Goal: Task Accomplishment & Management: Use online tool/utility

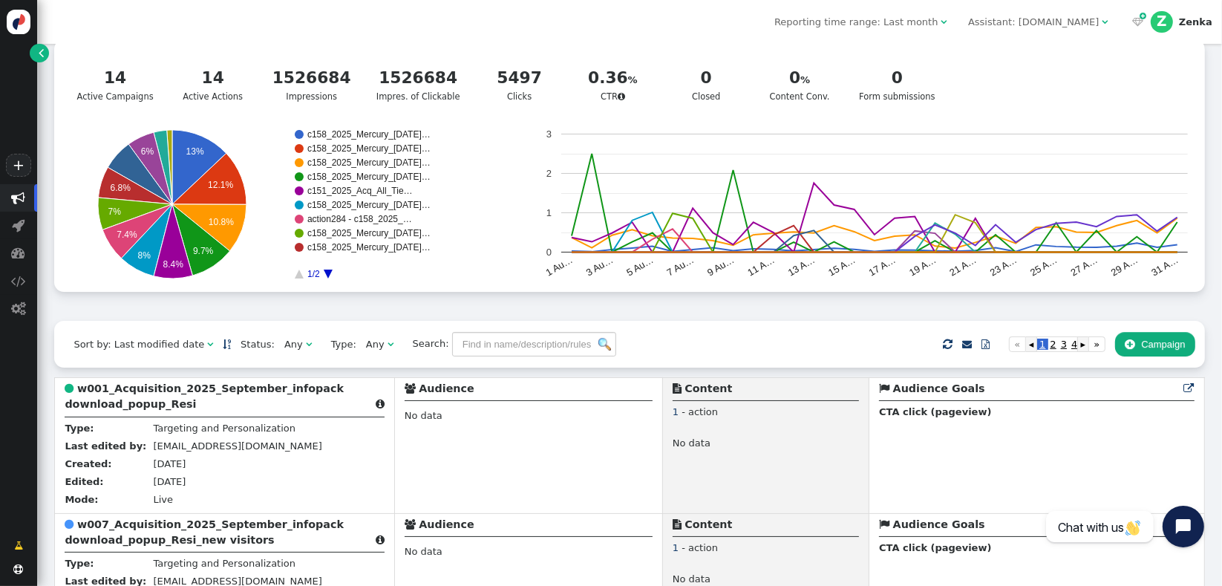
scroll to position [55, 0]
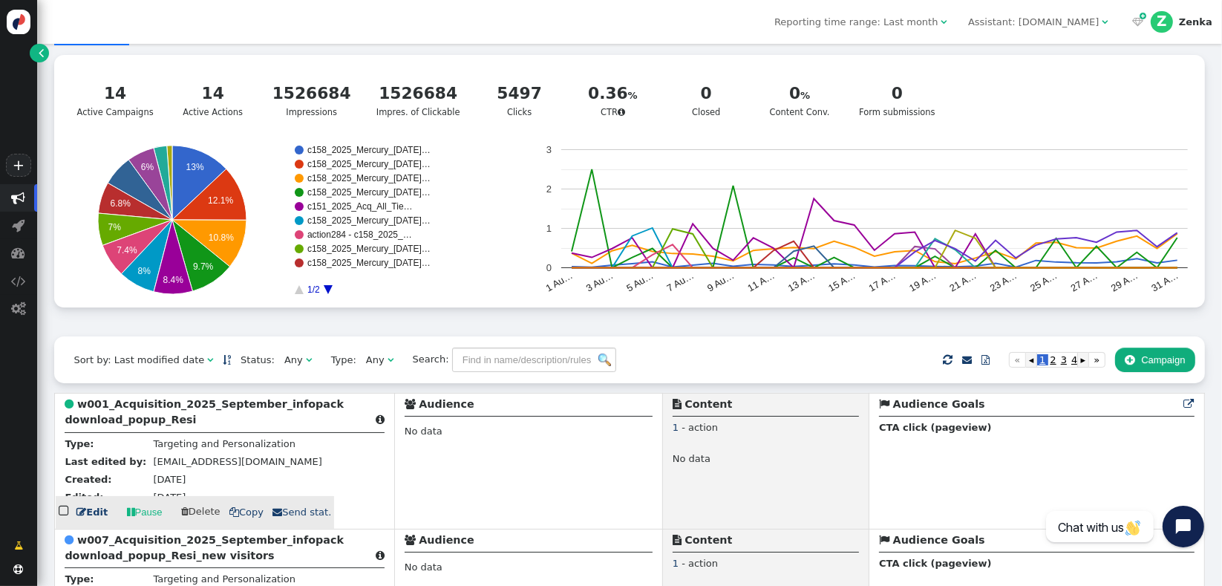
click at [109, 414] on div " w001_Acquisition_2025_September_infopack download_popup_Resi " at bounding box center [224, 415] width 319 height 36
click at [146, 409] on b "w001_Acquisition_2025_September_infopack download_popup_Resi" at bounding box center [204, 411] width 279 height 27
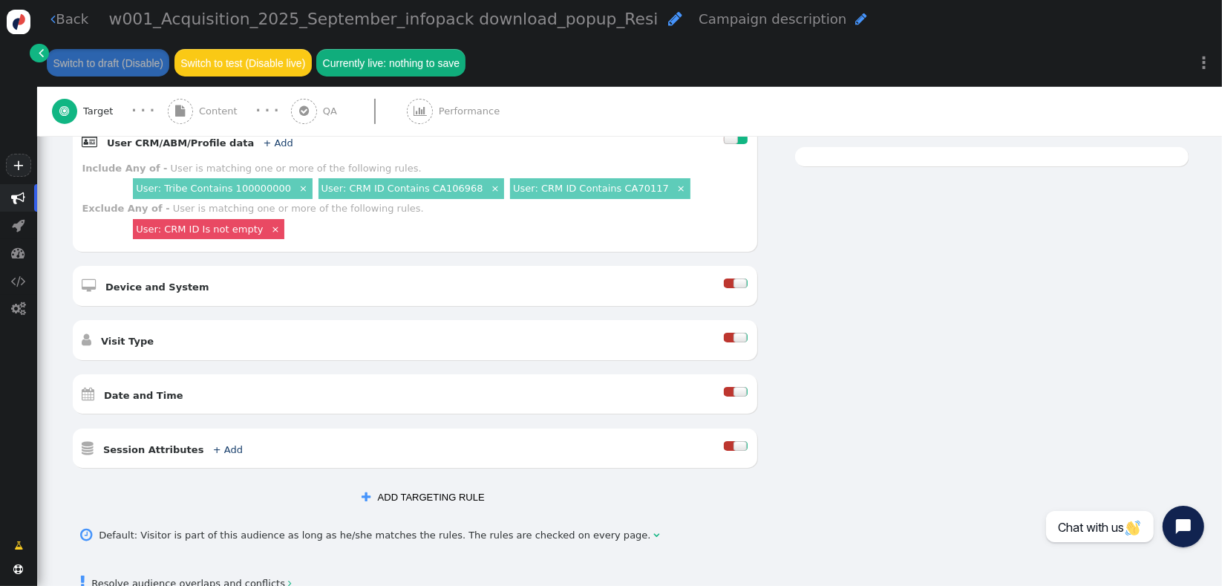
scroll to position [437, 0]
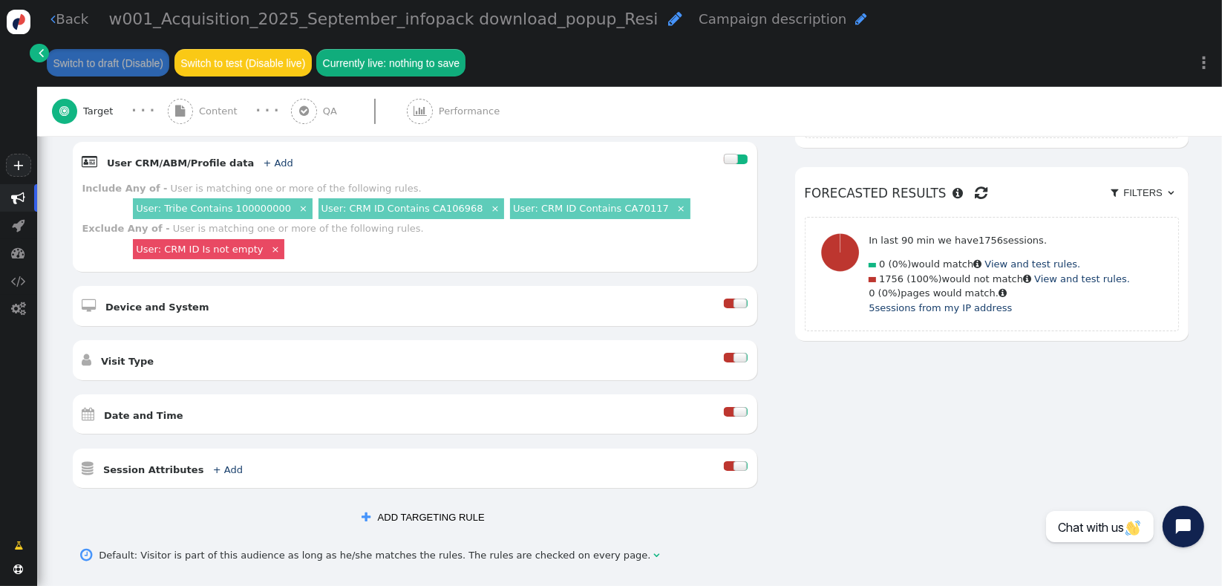
click at [388, 505] on button " ADD TARGETING RULE" at bounding box center [423, 517] width 142 height 25
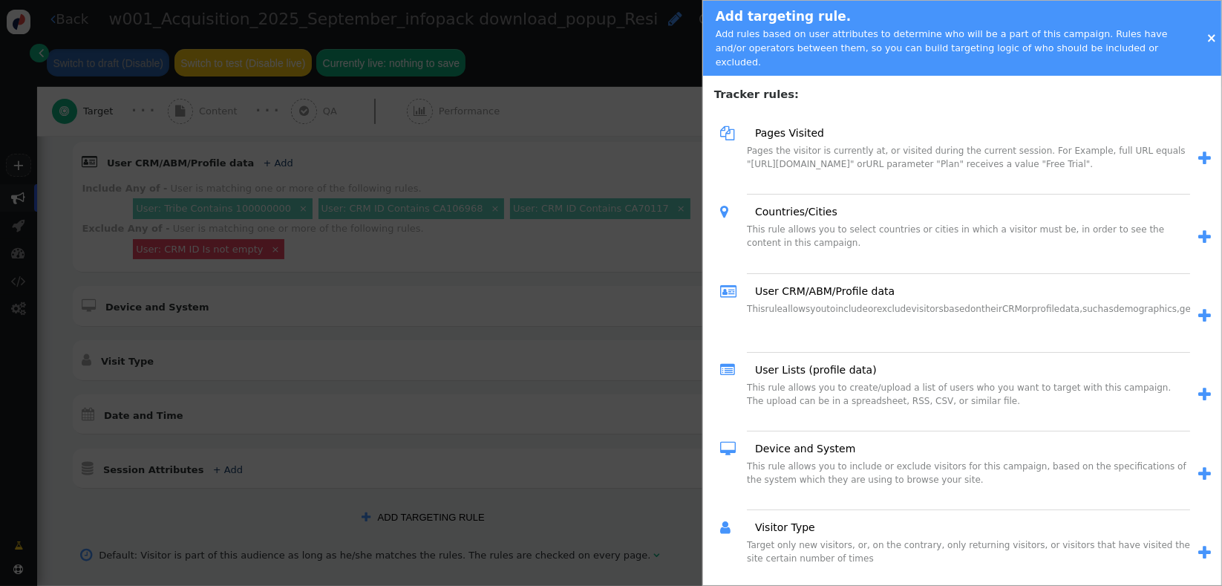
click at [1199, 308] on span "" at bounding box center [1205, 316] width 13 height 16
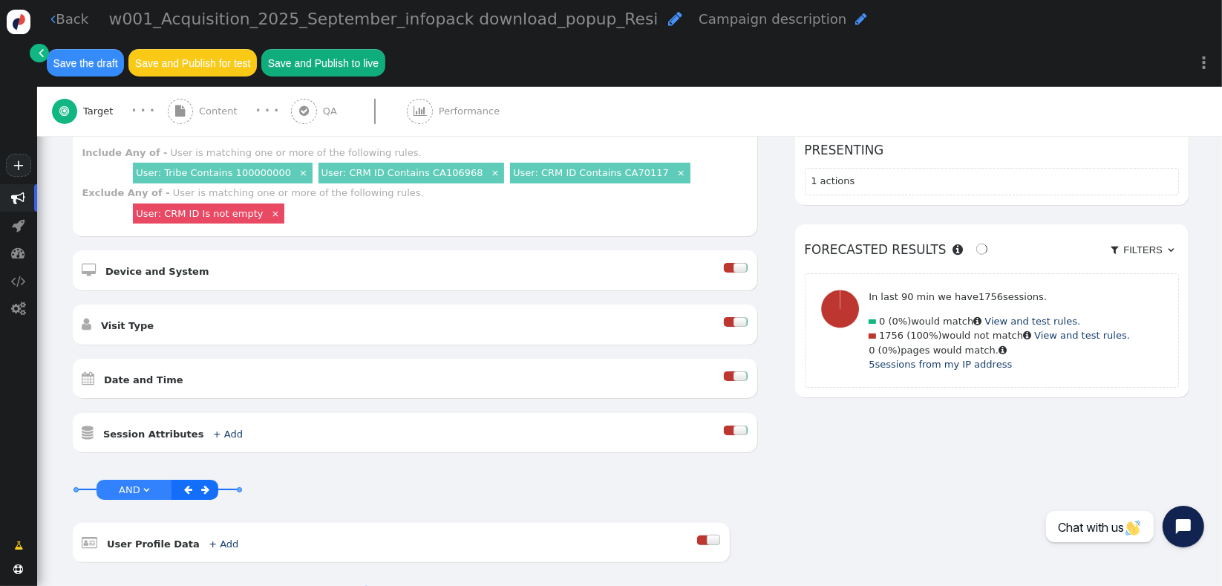
scroll to position [486, 0]
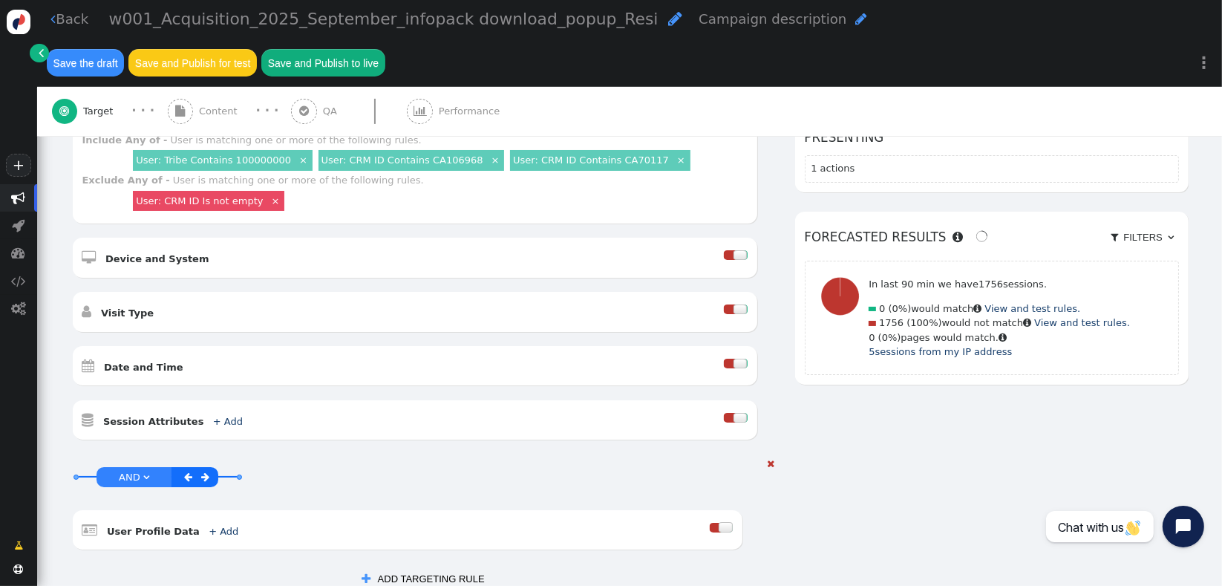
click at [710, 523] on div at bounding box center [716, 528] width 12 height 10
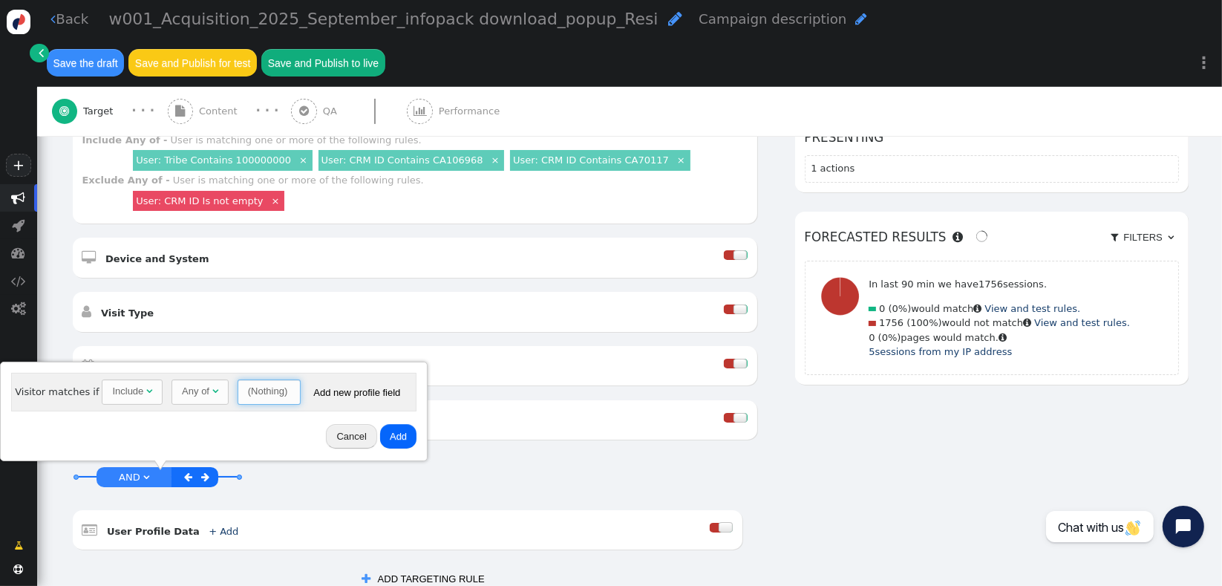
click at [238, 395] on span "(Nothing) " at bounding box center [269, 391] width 63 height 25
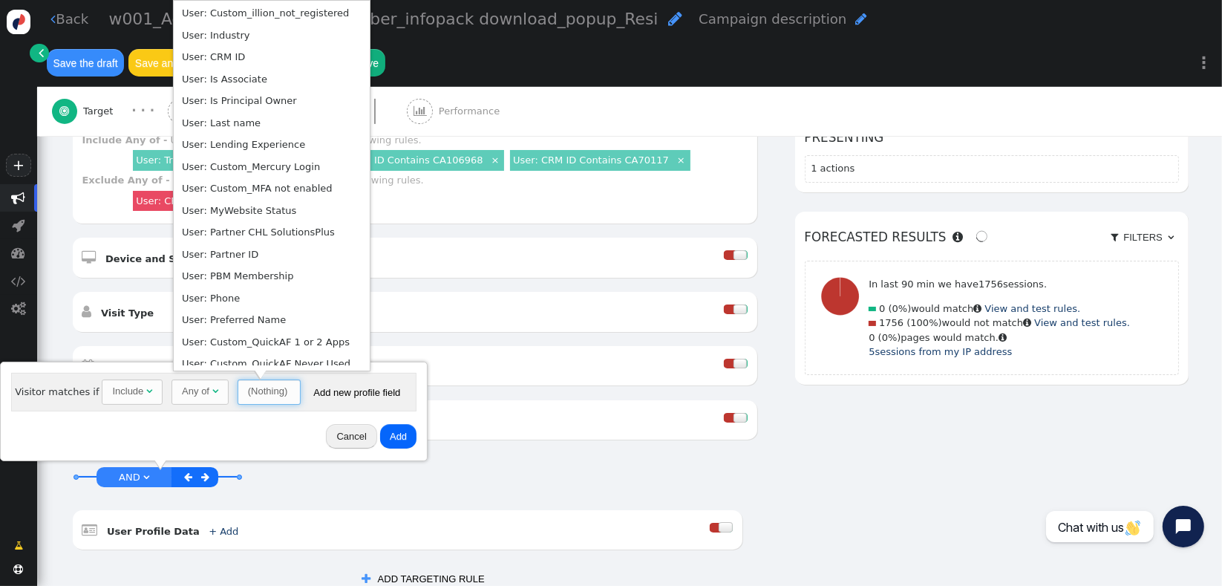
scroll to position [521, 0]
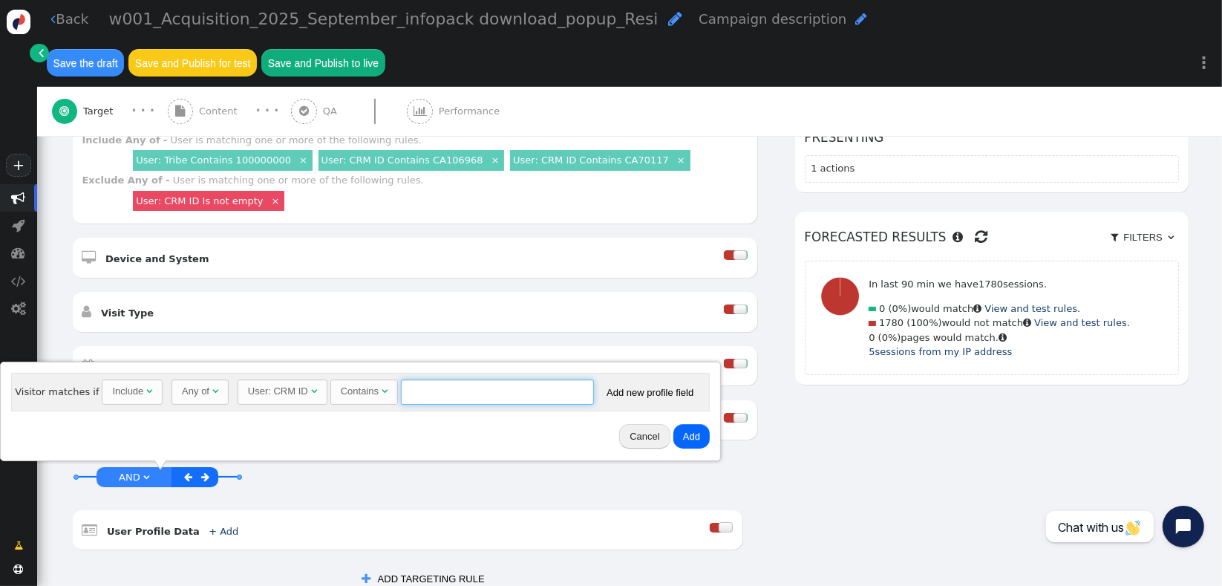
click at [472, 391] on input "text" at bounding box center [497, 391] width 193 height 25
type input "CA106968"
click at [685, 439] on button "Add" at bounding box center [692, 436] width 36 height 25
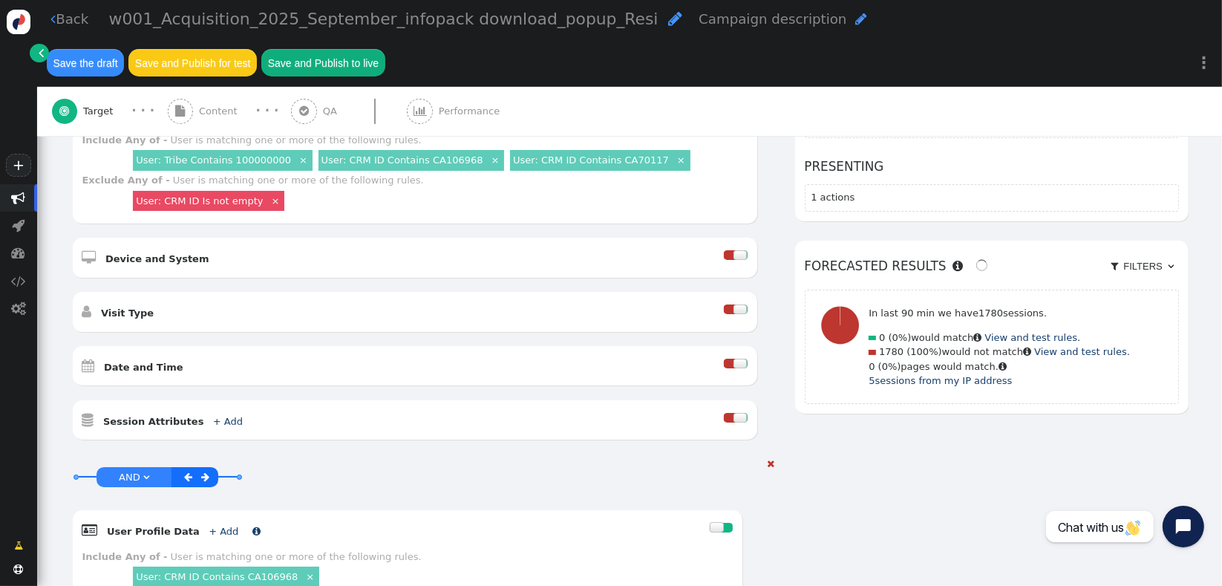
click at [209, 526] on link "+ Add" at bounding box center [224, 531] width 30 height 11
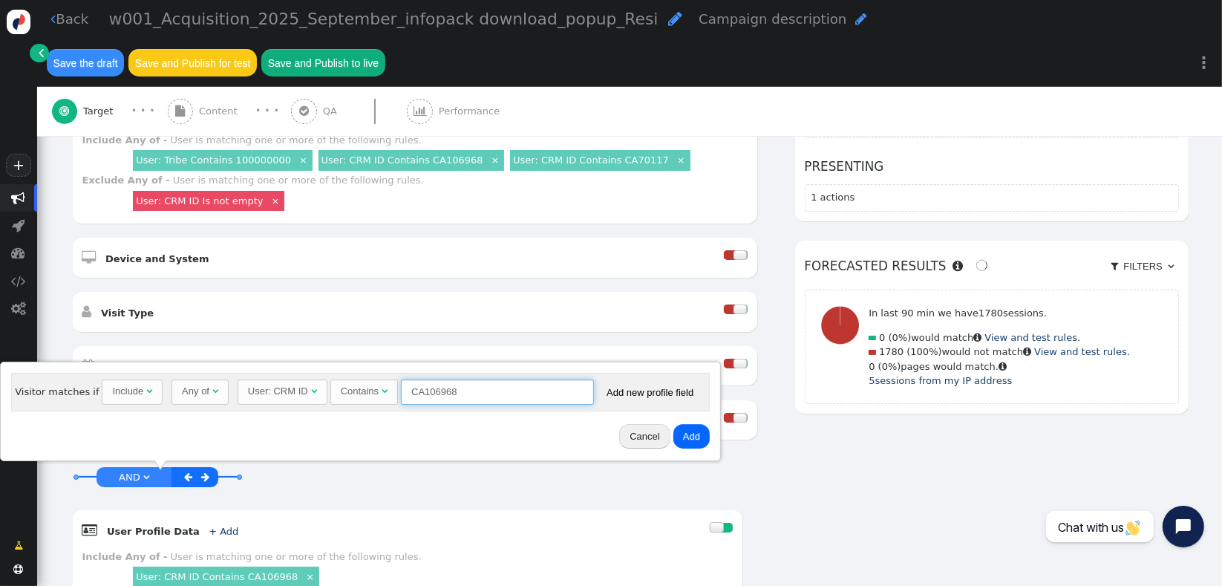
click at [469, 394] on input "CA106968" at bounding box center [497, 391] width 193 height 25
type input "CA70117"
click at [678, 440] on button "Add" at bounding box center [692, 436] width 36 height 25
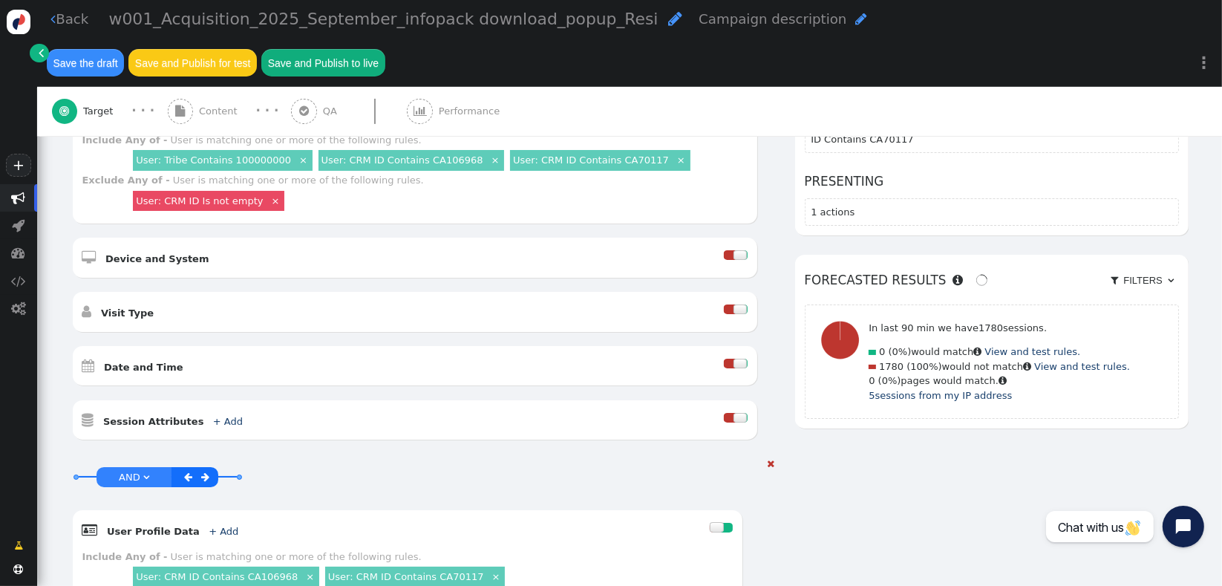
click at [122, 472] on span "AND" at bounding box center [130, 477] width 22 height 11
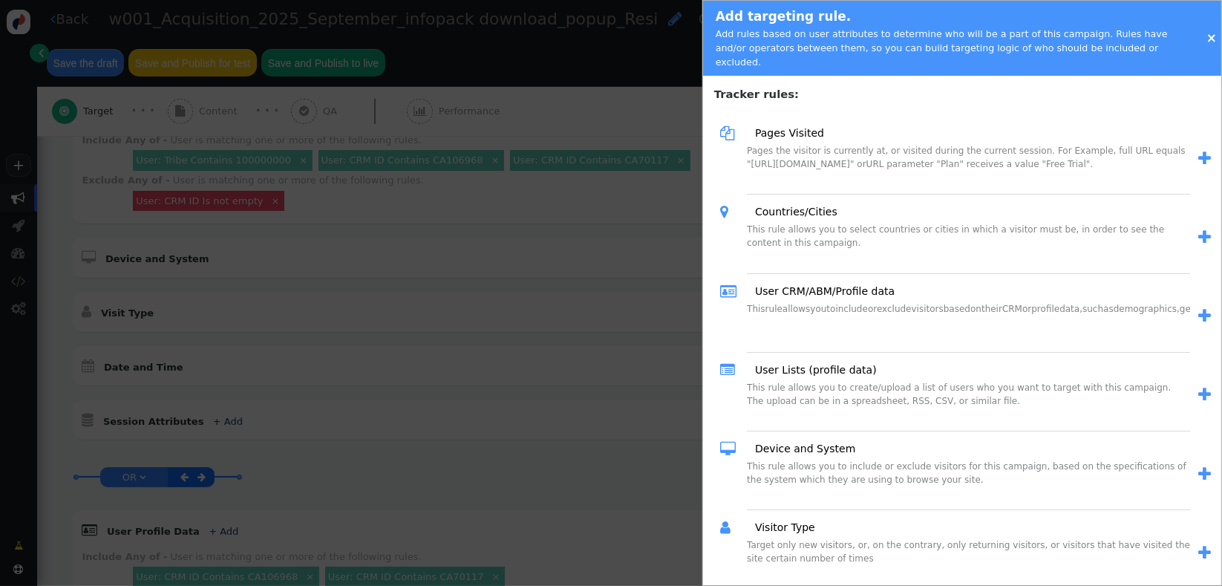
click at [476, 430] on div at bounding box center [611, 293] width 1222 height 586
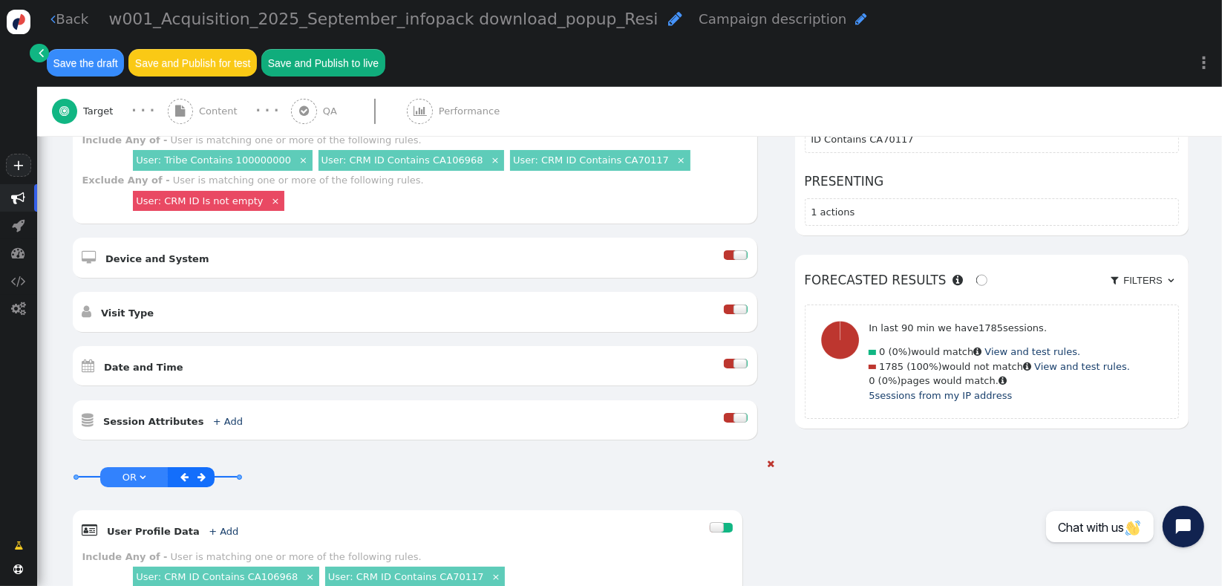
click at [198, 469] on link "" at bounding box center [203, 477] width 17 height 17
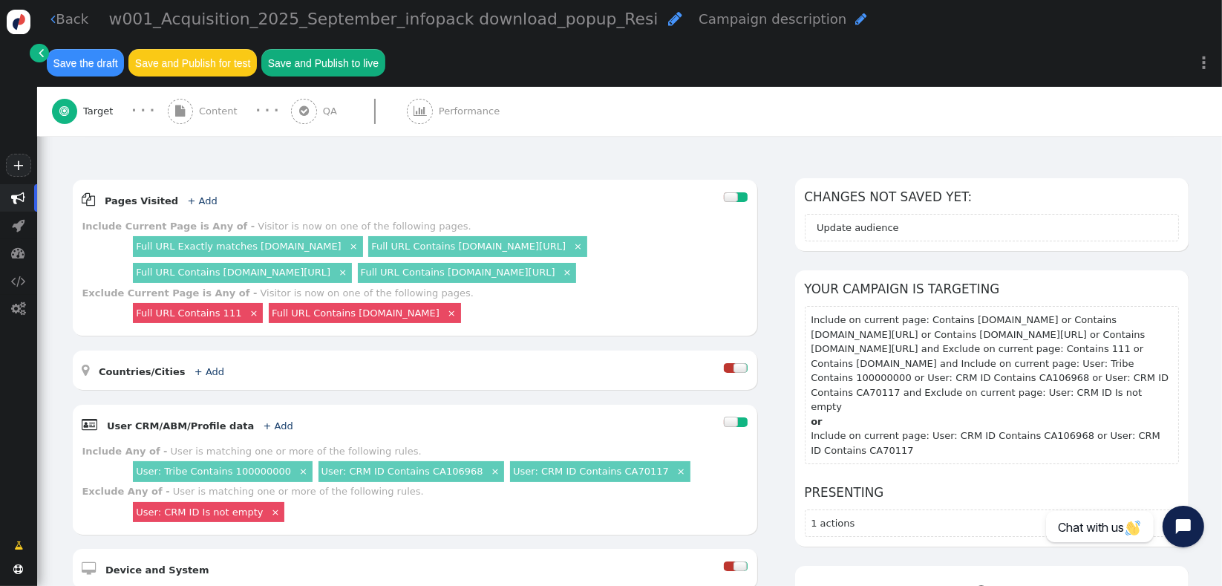
scroll to position [210, 0]
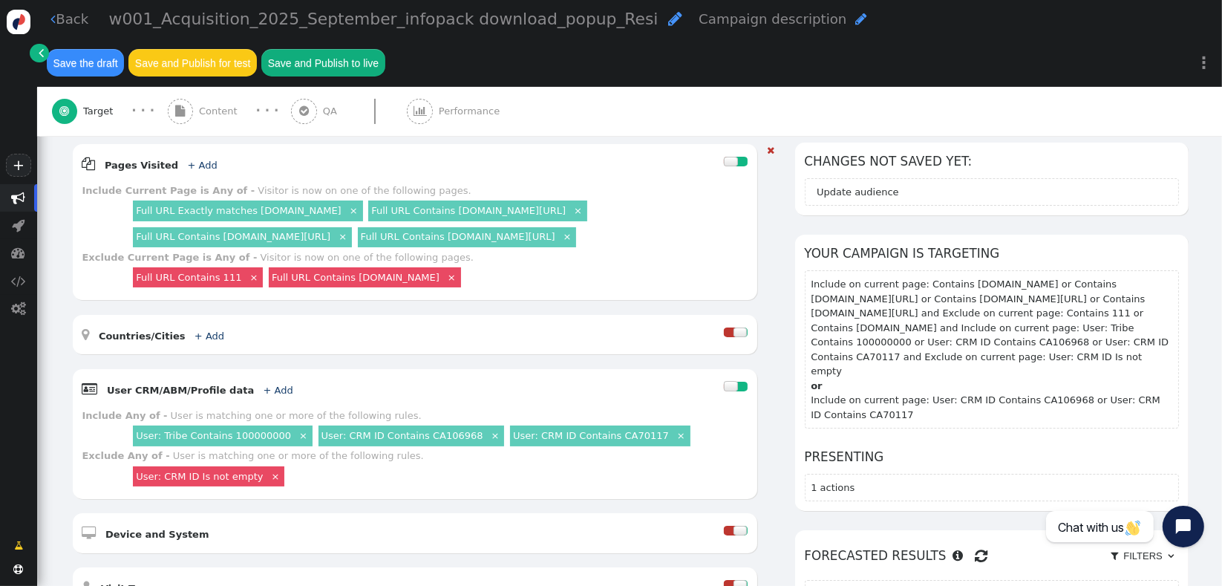
click at [675, 429] on link "×" at bounding box center [681, 435] width 13 height 13
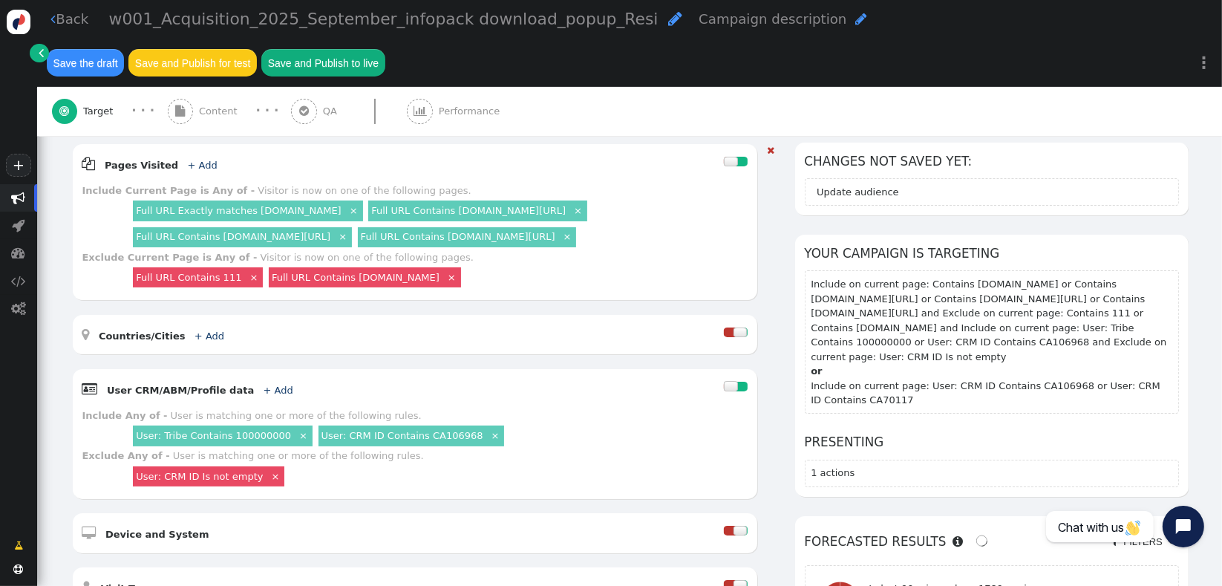
click at [489, 429] on link "×" at bounding box center [495, 435] width 13 height 13
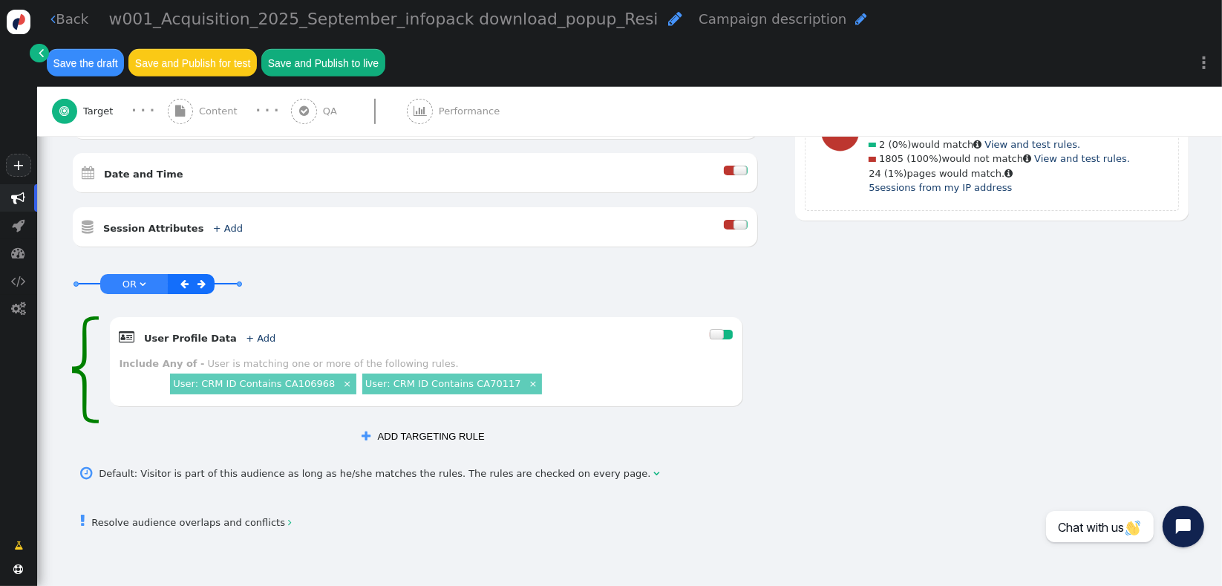
scroll to position [689, 0]
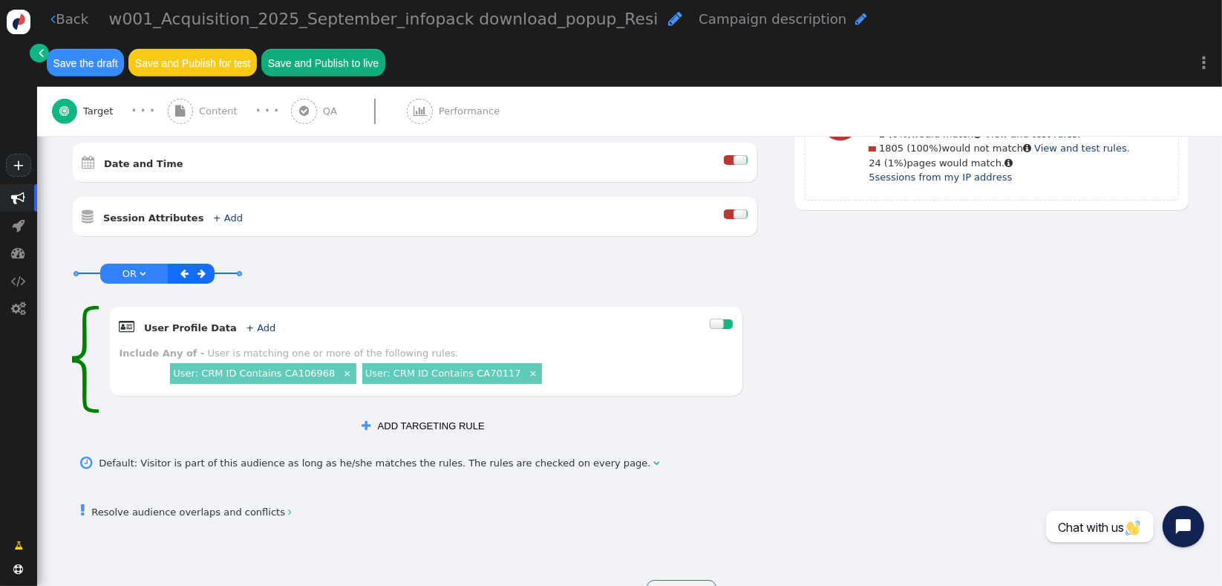
click at [449, 413] on button " ADD TARGETING RULE" at bounding box center [423, 425] width 142 height 25
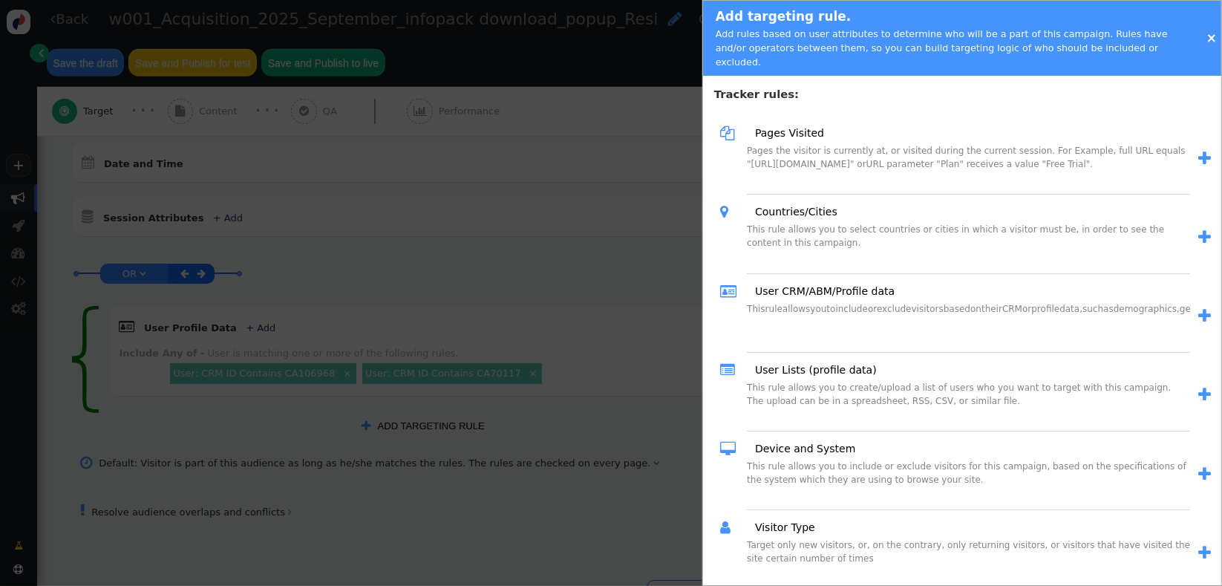
click at [1199, 151] on span "" at bounding box center [1205, 159] width 13 height 16
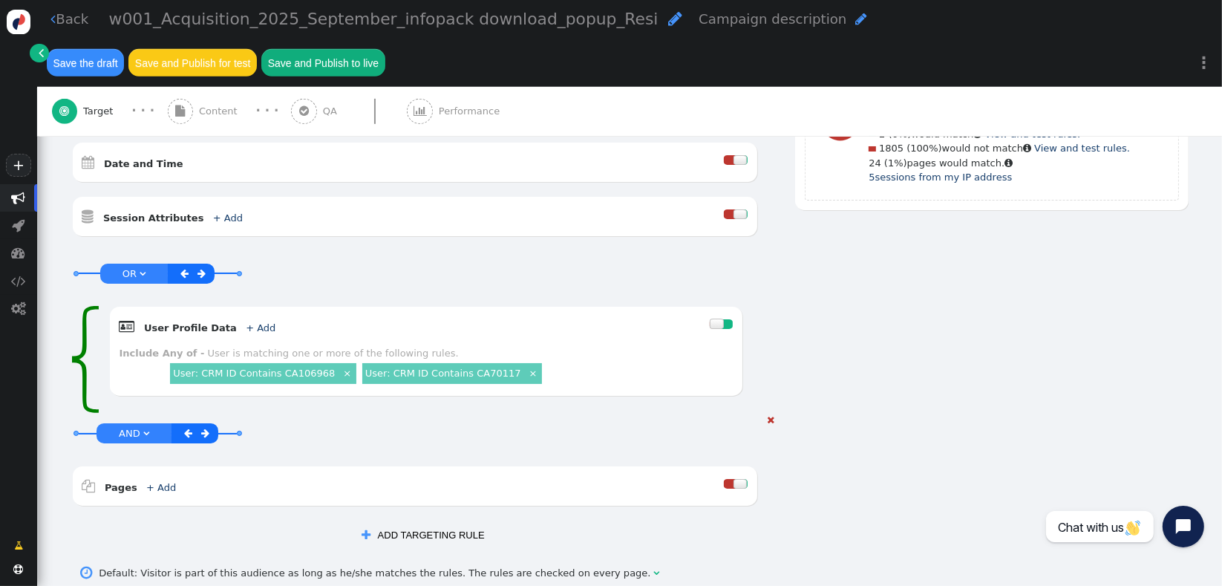
click at [201, 429] on span "" at bounding box center [205, 434] width 8 height 10
click at [763, 412] on div "AND OR XOR AND     Pages + Add  Include Current Page is Any of - Visitor i…" at bounding box center [423, 467] width 705 height 110
click at [768, 415] on span "" at bounding box center [771, 420] width 7 height 10
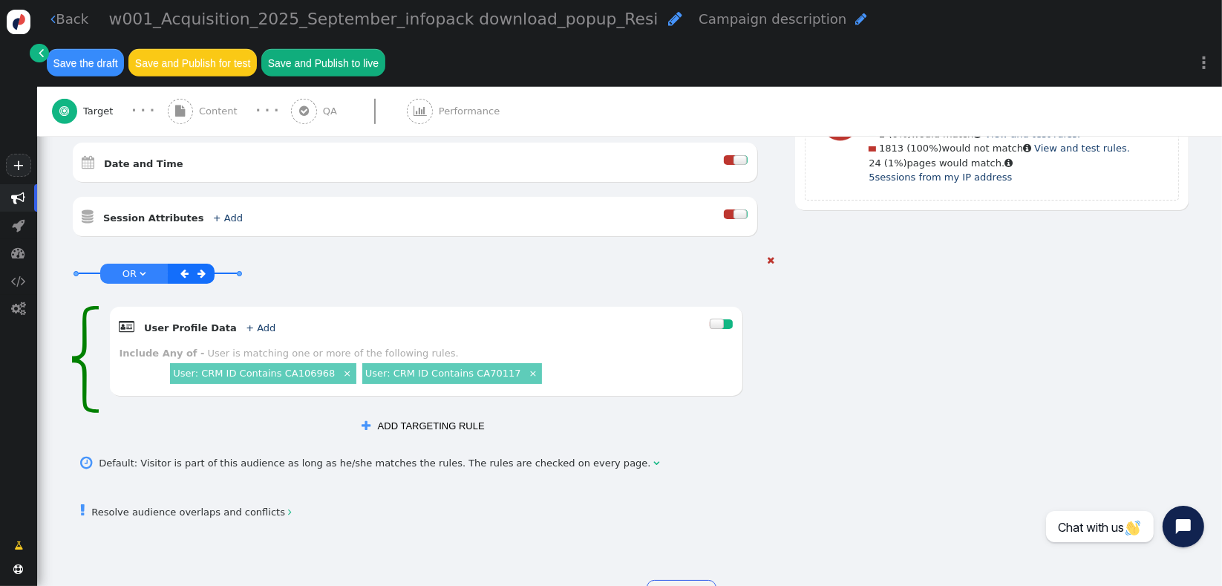
click at [186, 265] on link "" at bounding box center [185, 273] width 17 height 17
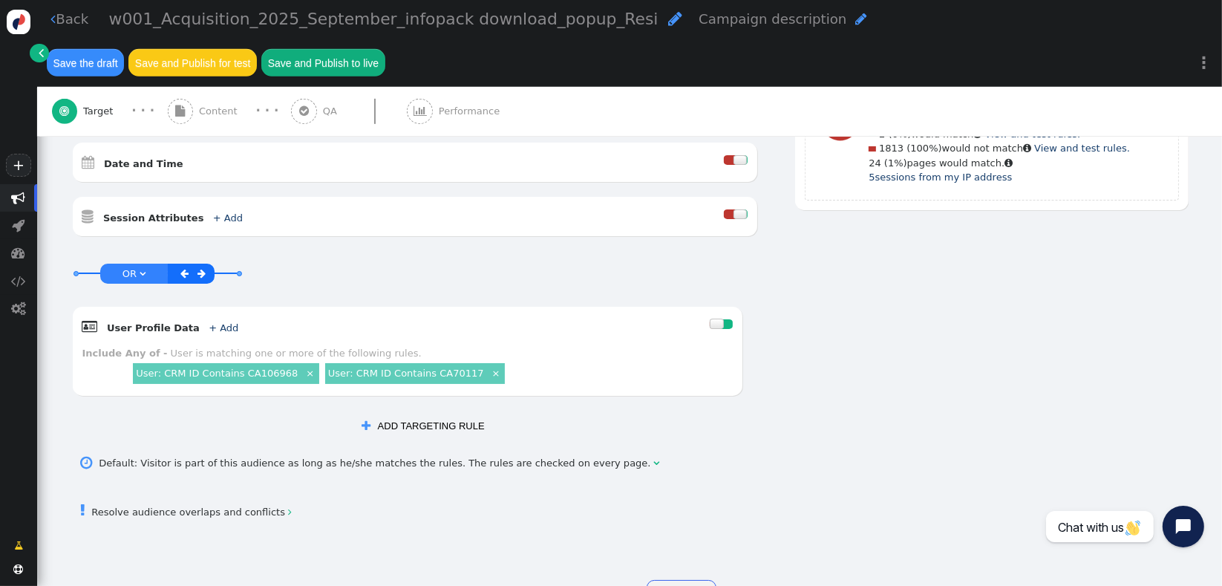
click at [431, 413] on button " ADD TARGETING RULE" at bounding box center [423, 425] width 142 height 25
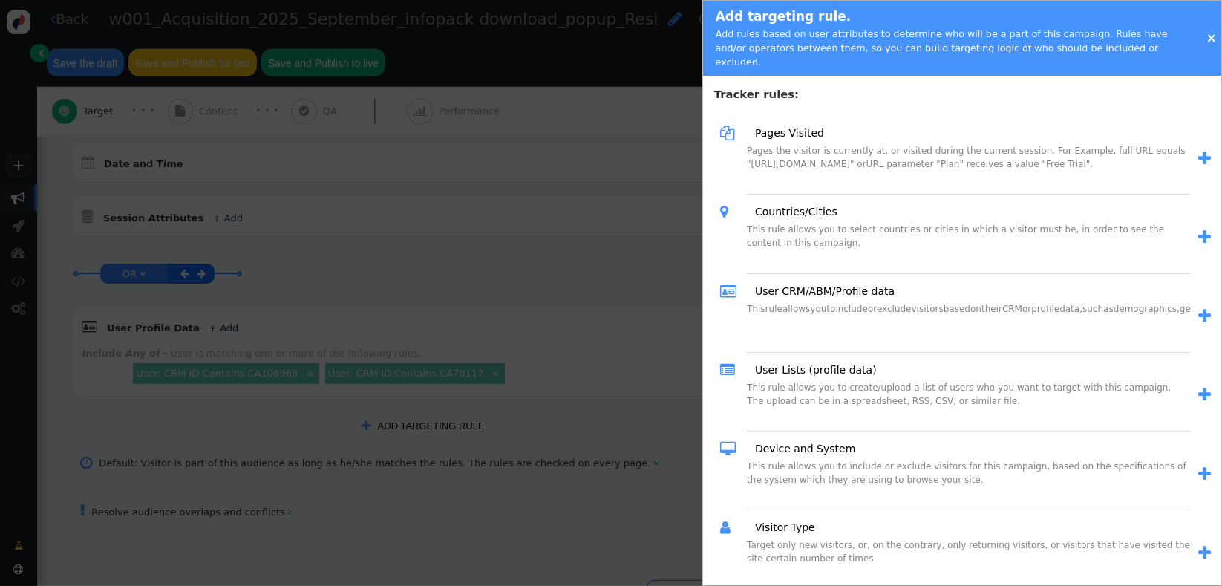
click at [1199, 151] on span "" at bounding box center [1205, 159] width 13 height 16
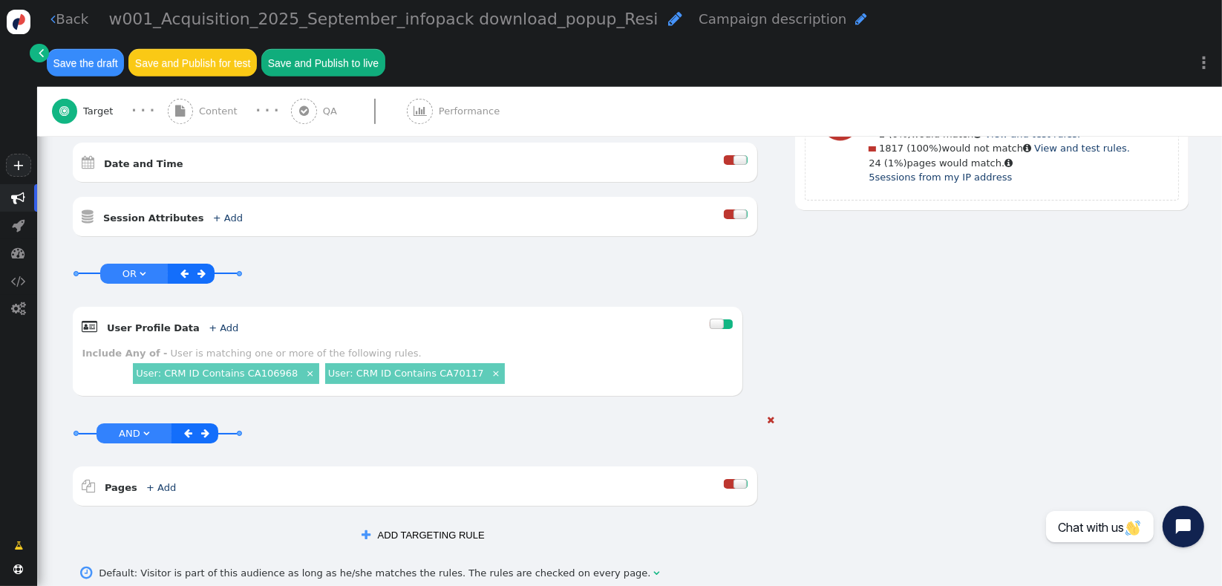
click at [724, 479] on div at bounding box center [730, 484] width 12 height 10
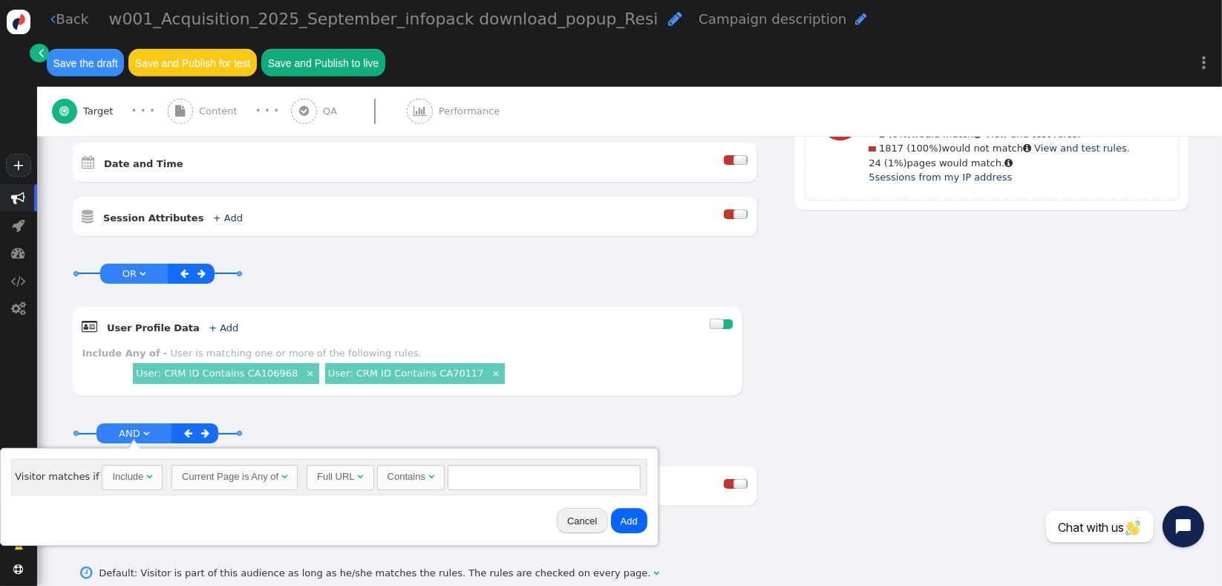
click at [215, 481] on div "Current Page is Any of" at bounding box center [230, 476] width 97 height 15
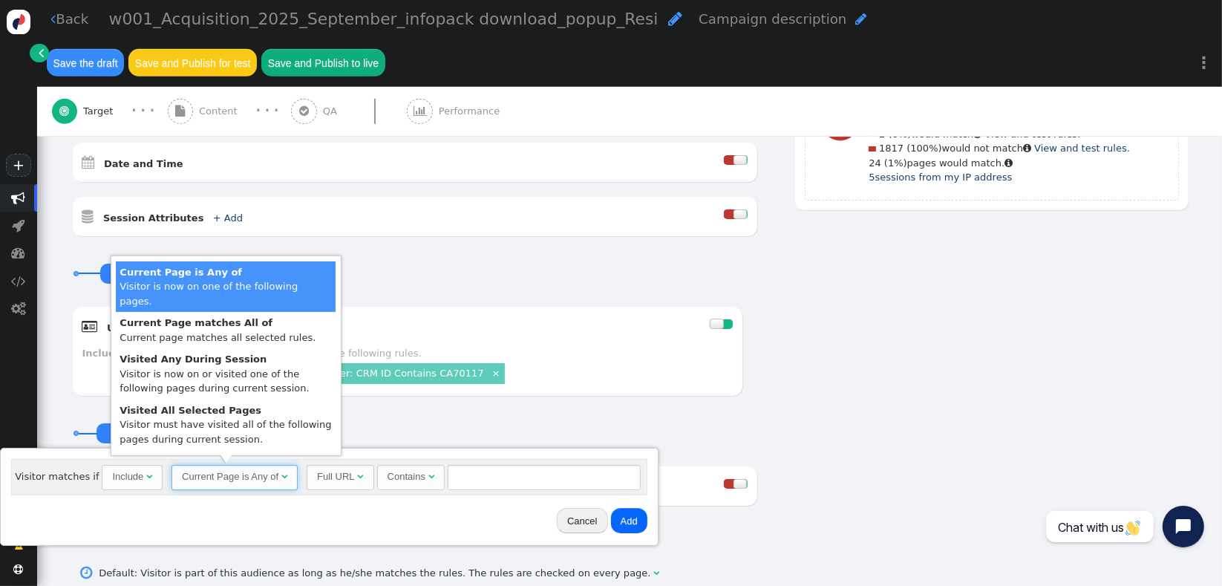
click at [215, 481] on div "Current Page is Any of" at bounding box center [230, 476] width 97 height 15
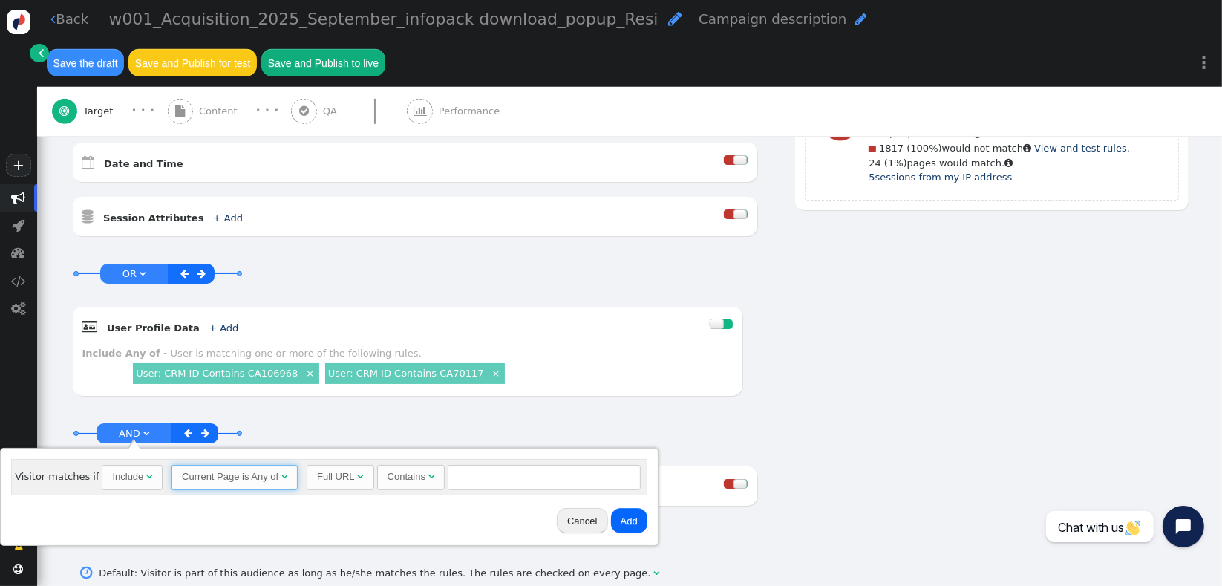
click at [409, 477] on div "Contains" at bounding box center [407, 476] width 38 height 15
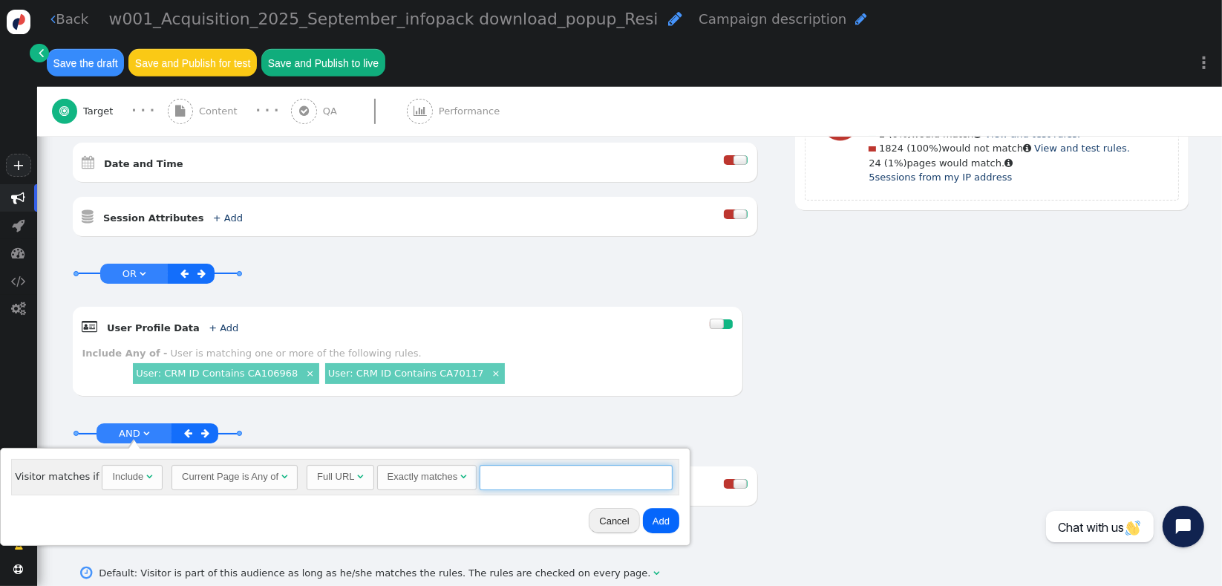
click at [528, 480] on input "text" at bounding box center [576, 477] width 193 height 25
type input "[DOMAIN_NAME]"
click at [653, 524] on button "Add" at bounding box center [661, 520] width 36 height 25
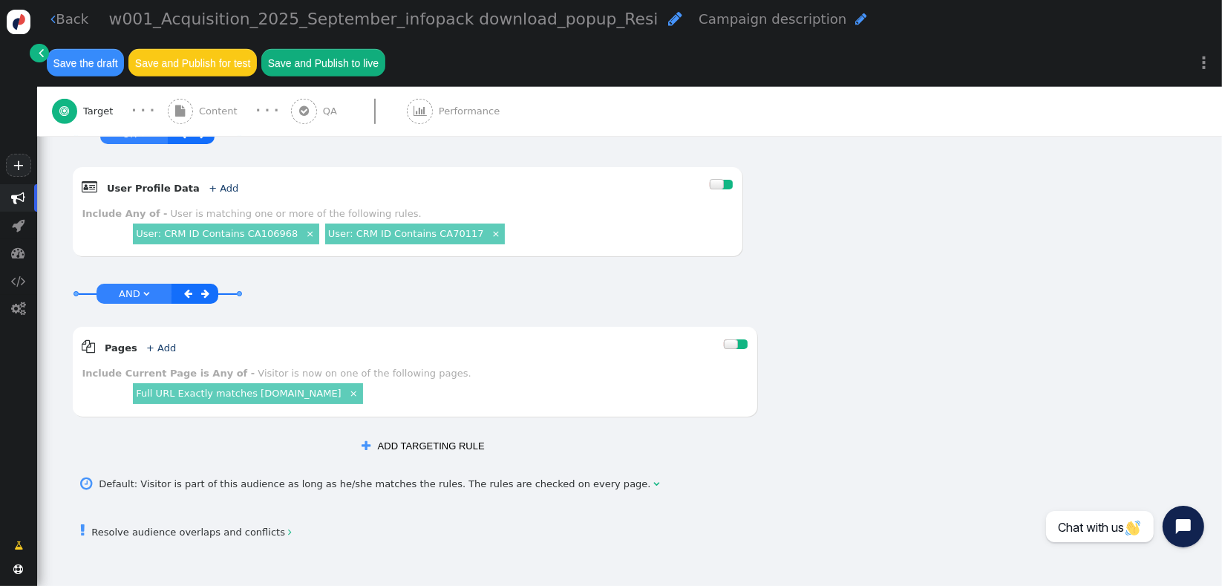
scroll to position [850, 0]
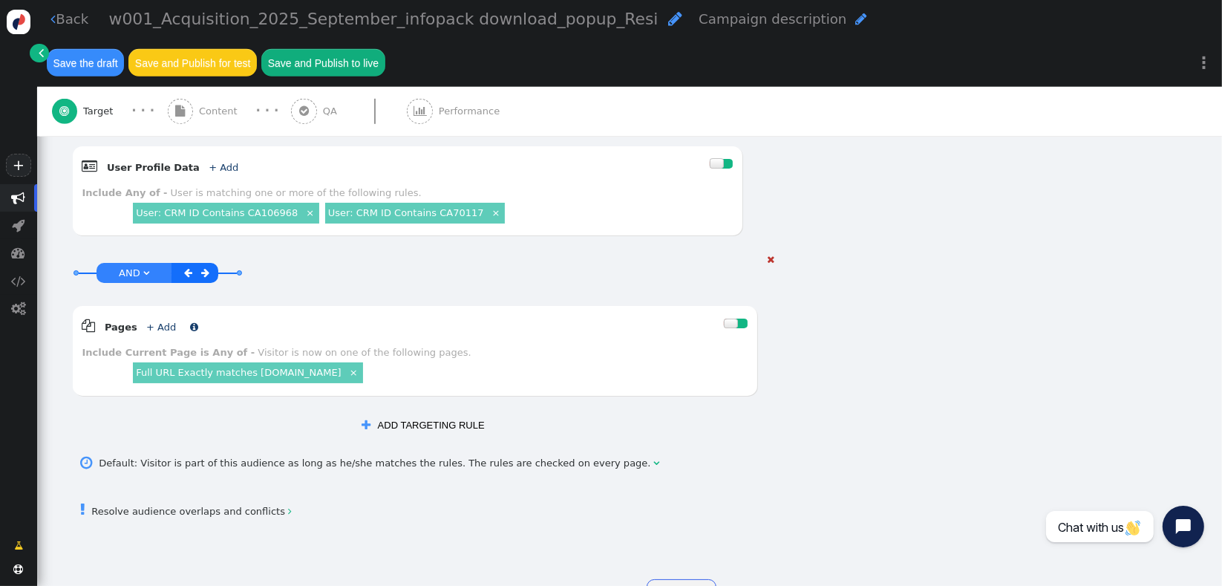
click at [152, 322] on link "+ Add" at bounding box center [161, 327] width 30 height 11
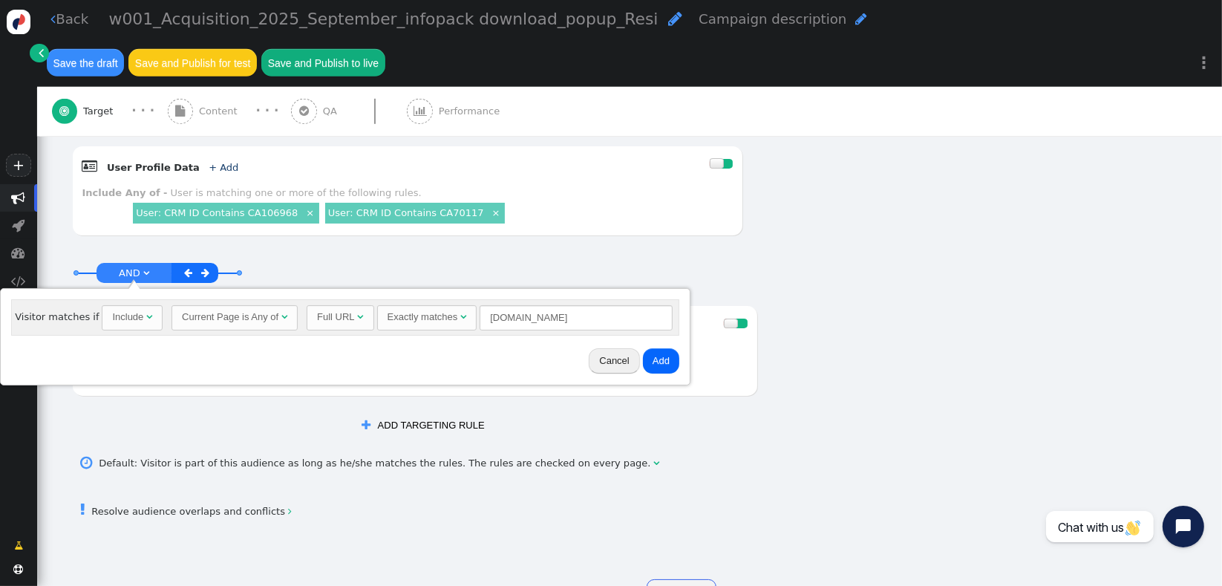
click at [448, 312] on div "Exactly matches" at bounding box center [425, 317] width 74 height 15
click at [583, 319] on input "[DOMAIN_NAME]" at bounding box center [544, 317] width 193 height 25
type input "[DOMAIN_NAME][URL]"
click at [625, 367] on button "Add" at bounding box center [629, 360] width 36 height 25
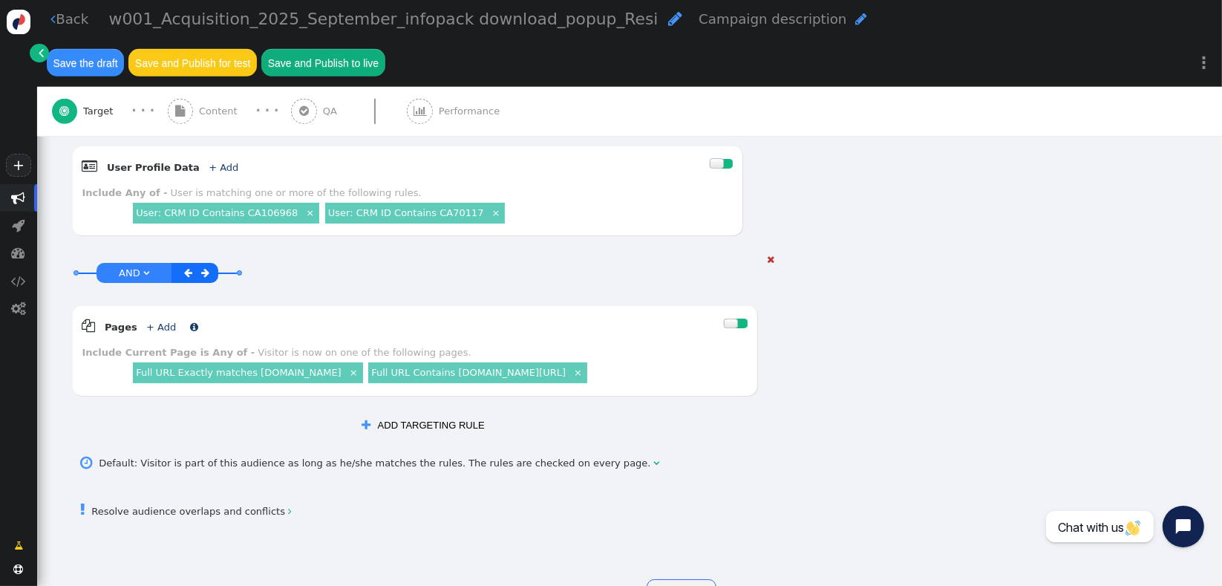
click at [157, 322] on link "+ Add" at bounding box center [161, 327] width 30 height 11
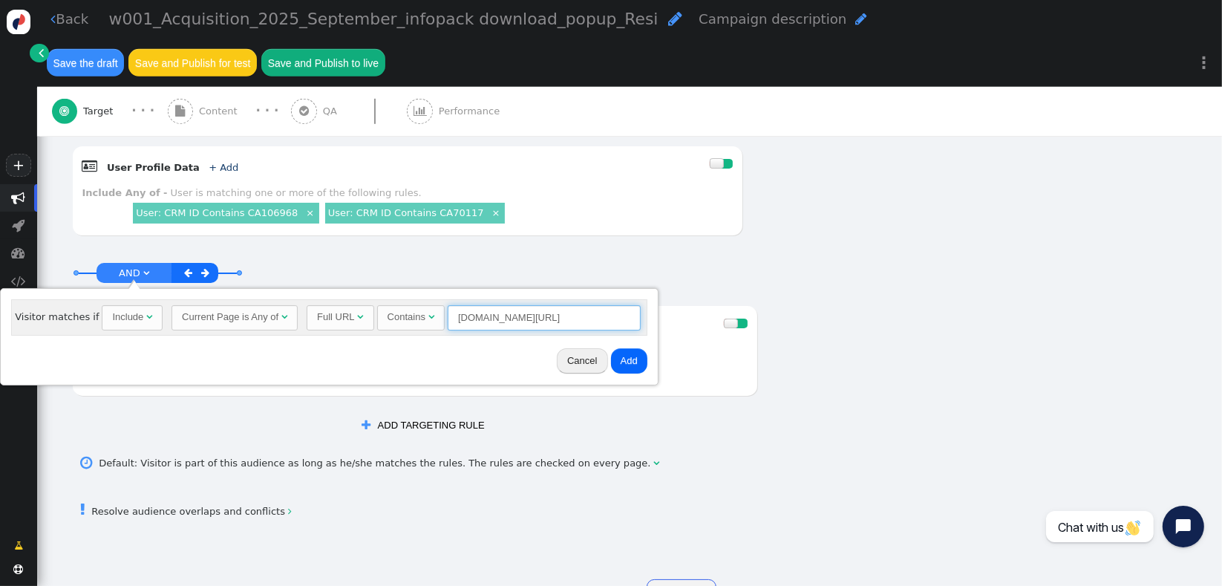
drag, startPoint x: 607, startPoint y: 319, endPoint x: 637, endPoint y: 312, distance: 30.4
click at [632, 313] on div "Visitor matches if Include  Current Page is Any of  Full URL  Contains  [DO…" at bounding box center [329, 317] width 636 height 36
type input "[DOMAIN_NAME][URL]"
click at [622, 358] on button "Add" at bounding box center [629, 360] width 36 height 25
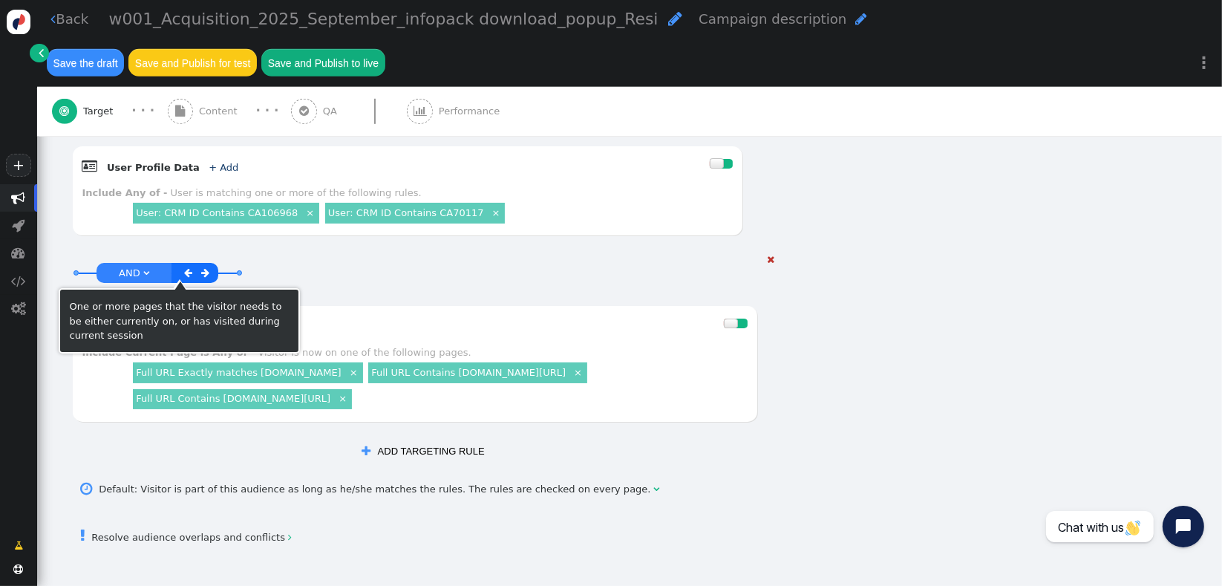
click at [160, 322] on link "+ Add" at bounding box center [161, 327] width 30 height 11
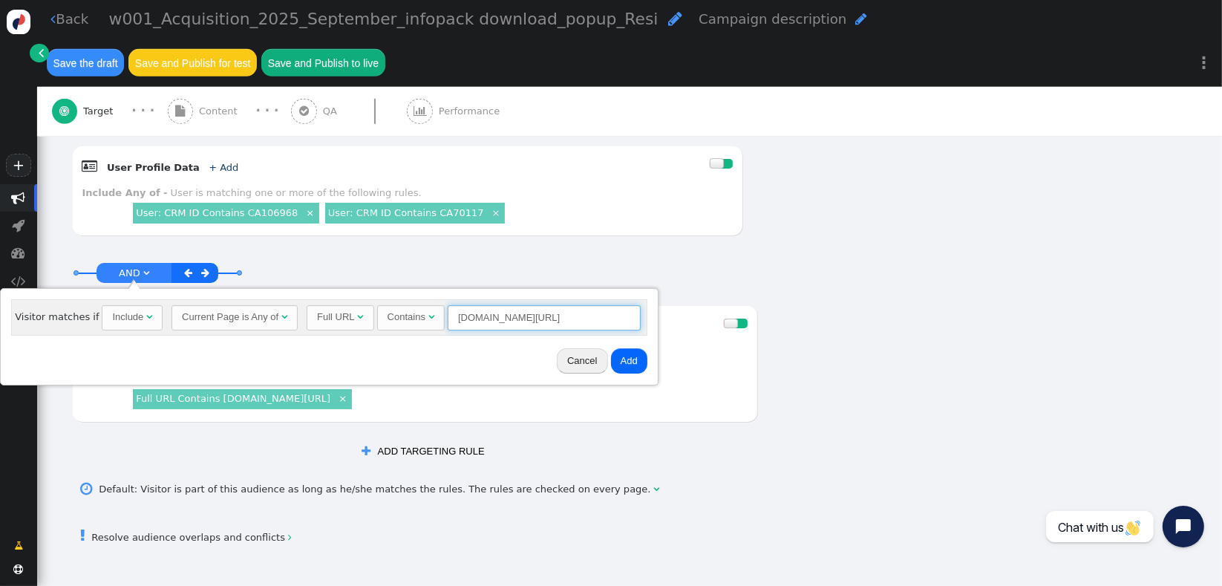
click at [621, 314] on input "[DOMAIN_NAME][URL]" at bounding box center [544, 317] width 193 height 25
type input "[DOMAIN_NAME][URL]"
click at [609, 377] on div "Cancel Add" at bounding box center [330, 361] width 648 height 39
click at [614, 359] on button "Add" at bounding box center [629, 360] width 36 height 25
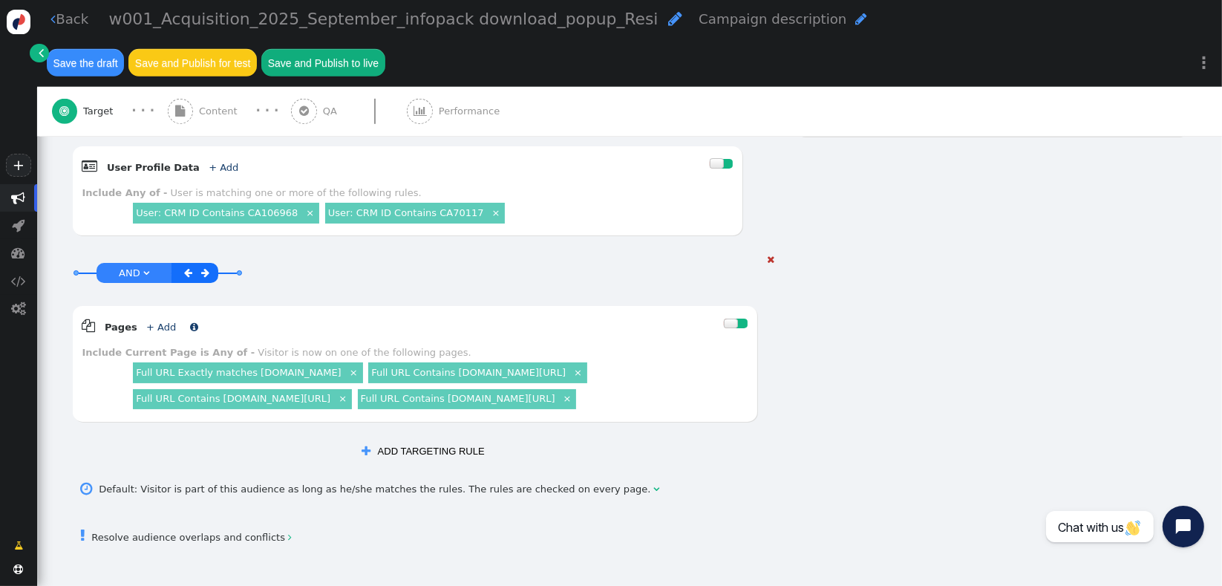
click at [162, 322] on link "+ Add" at bounding box center [161, 327] width 30 height 11
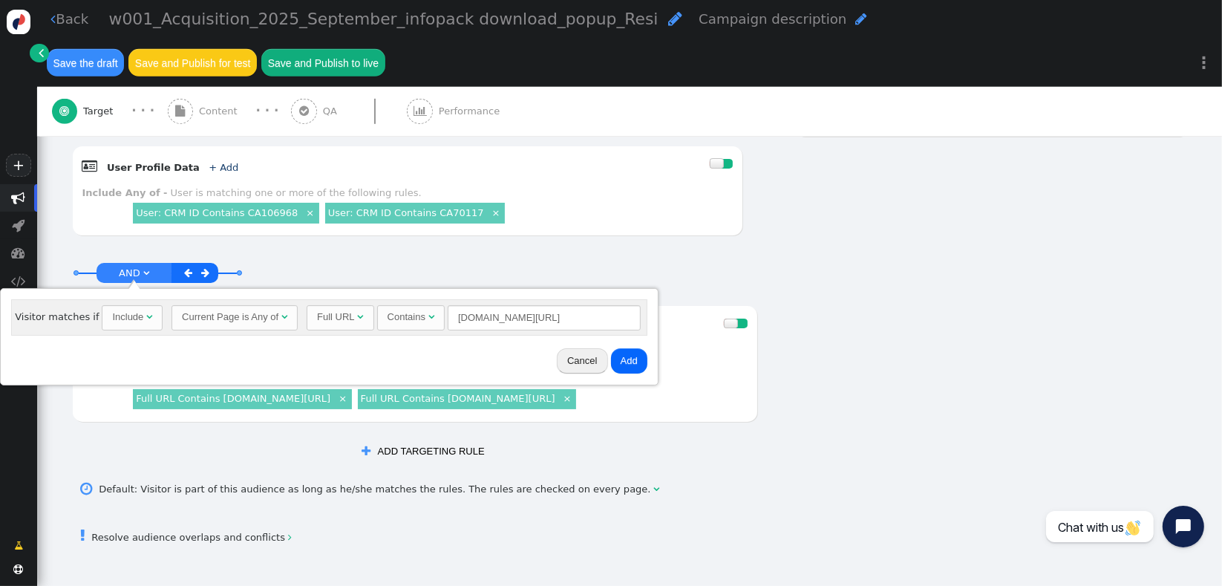
click at [132, 310] on div "Include" at bounding box center [127, 317] width 31 height 15
click at [470, 317] on input "[DOMAIN_NAME][URL]" at bounding box center [547, 317] width 193 height 25
type input "[DOMAIN_NAME]"
click at [615, 366] on button "Add" at bounding box center [632, 360] width 36 height 25
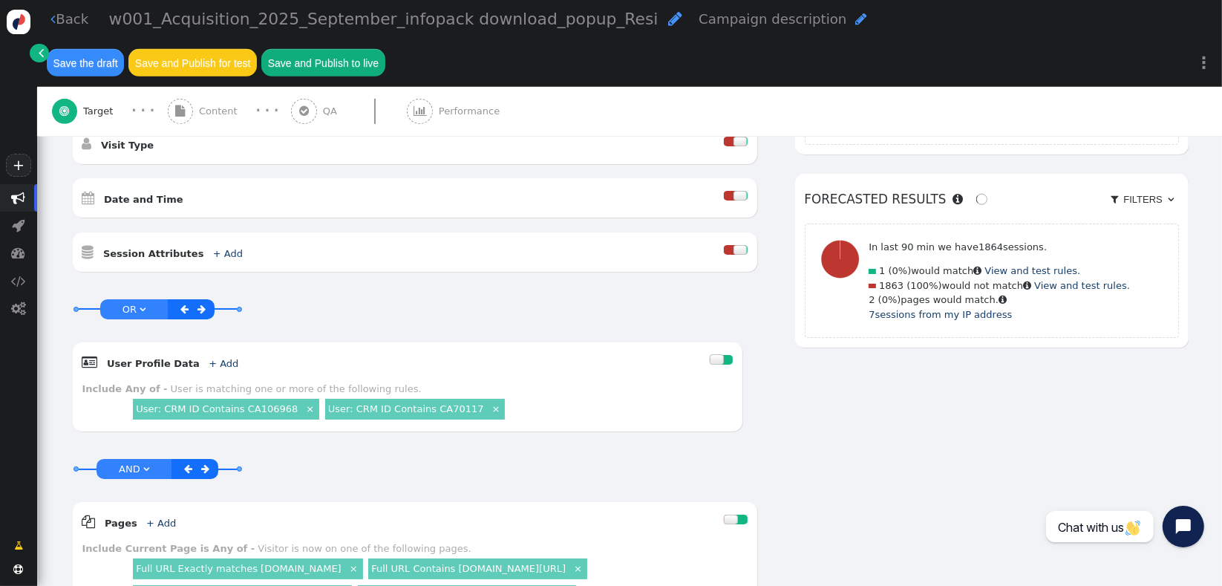
scroll to position [694, 0]
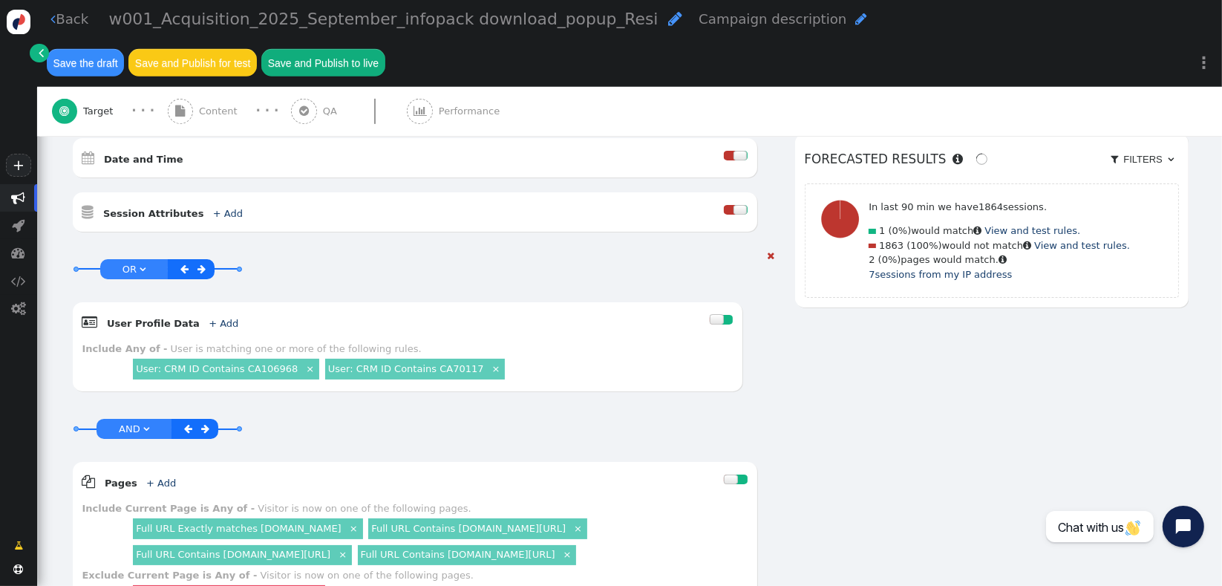
click at [202, 264] on span "" at bounding box center [202, 269] width 8 height 10
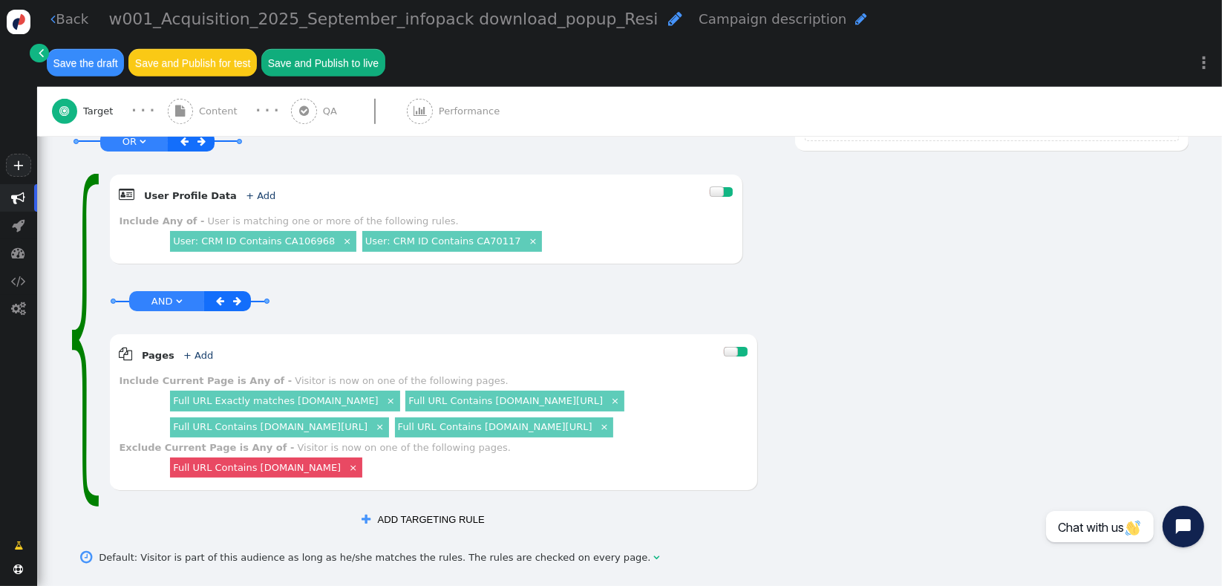
scroll to position [916, 0]
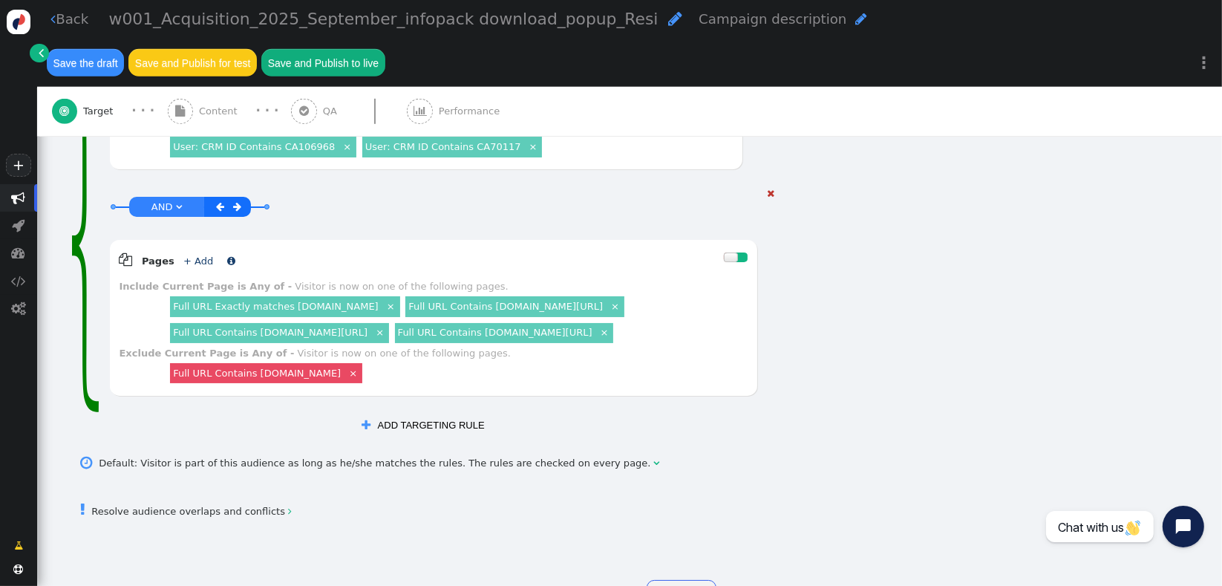
click at [192, 255] on link "+ Add" at bounding box center [198, 260] width 30 height 11
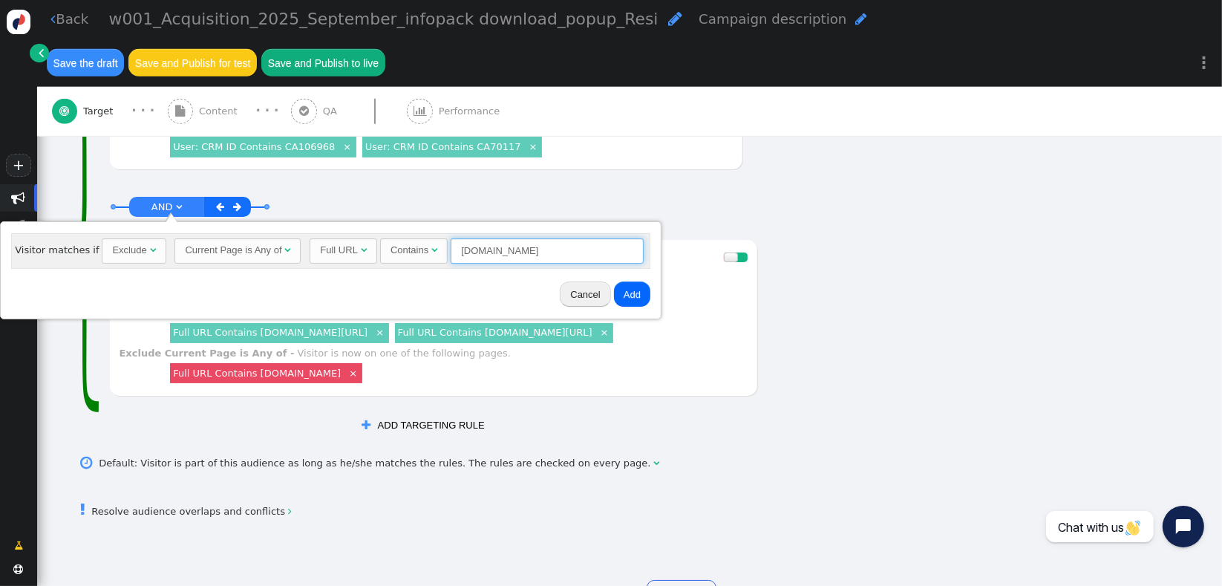
click at [501, 243] on input "[DOMAIN_NAME]" at bounding box center [547, 250] width 193 height 25
type input "111"
click at [614, 296] on button "Add" at bounding box center [632, 293] width 36 height 25
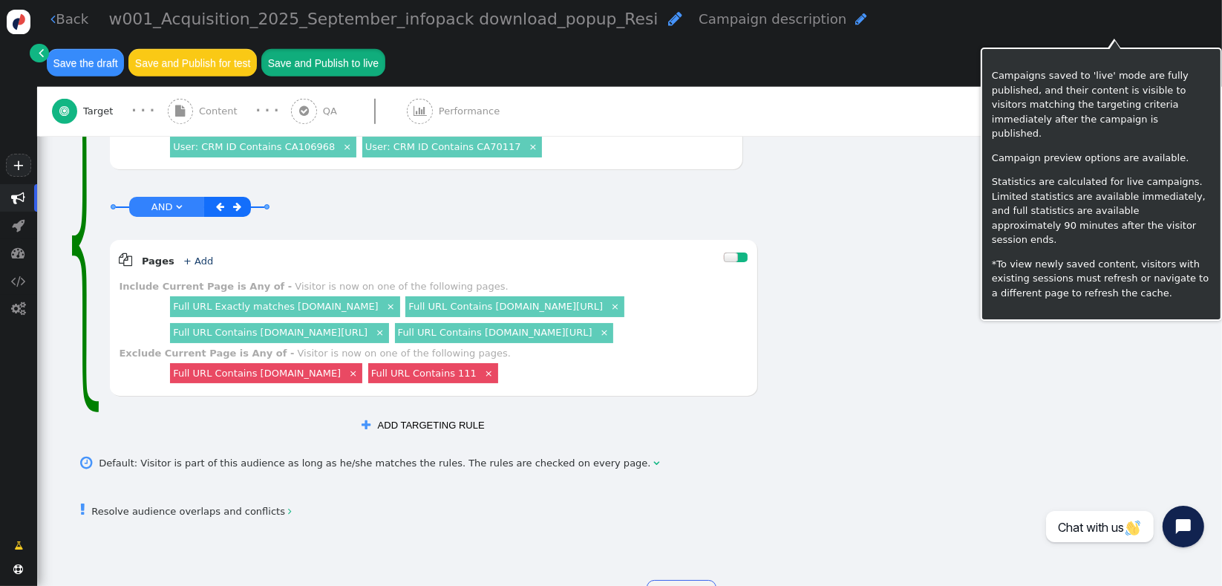
click at [385, 49] on button "Save and Publish to live" at bounding box center [322, 62] width 123 height 27
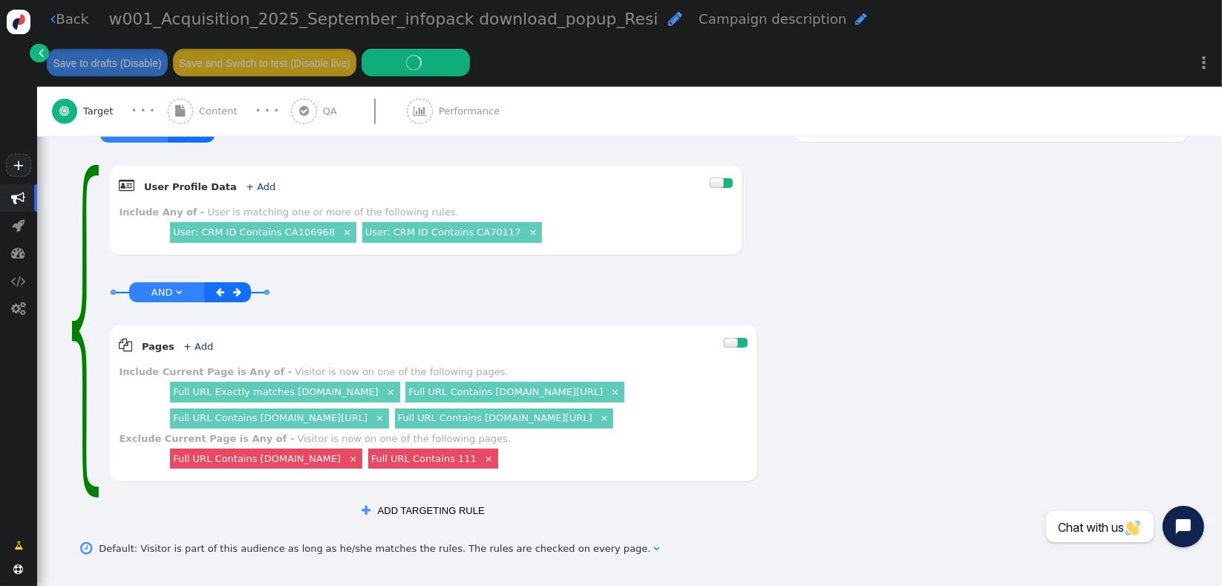
scroll to position [855, 0]
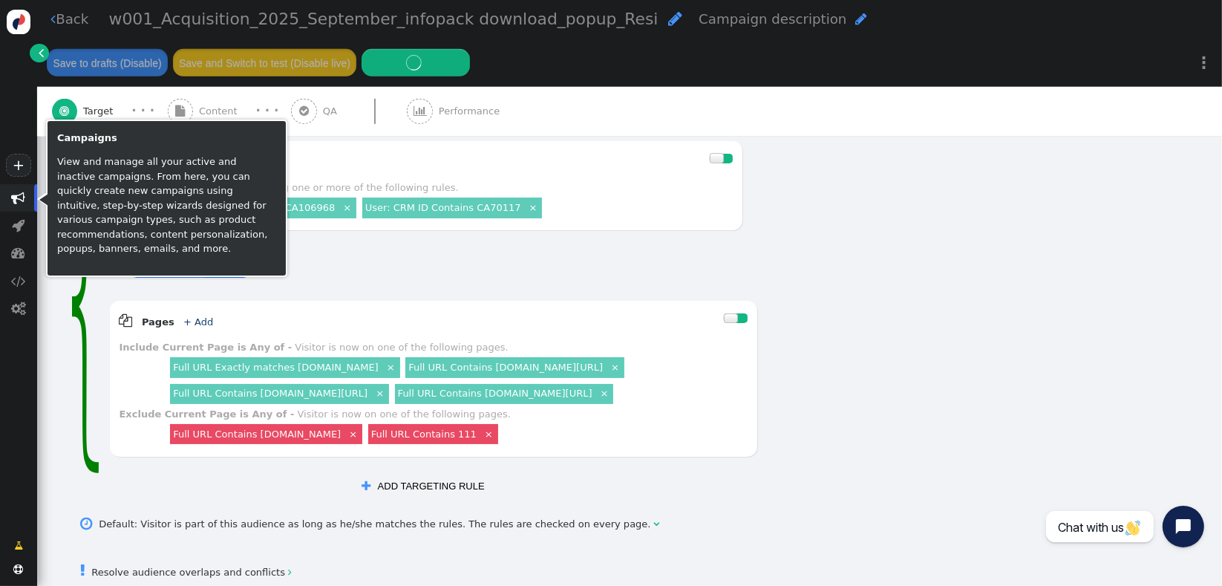
click at [16, 198] on span "" at bounding box center [19, 198] width 14 height 14
